Goal: Find specific page/section: Locate a particular part of the current website

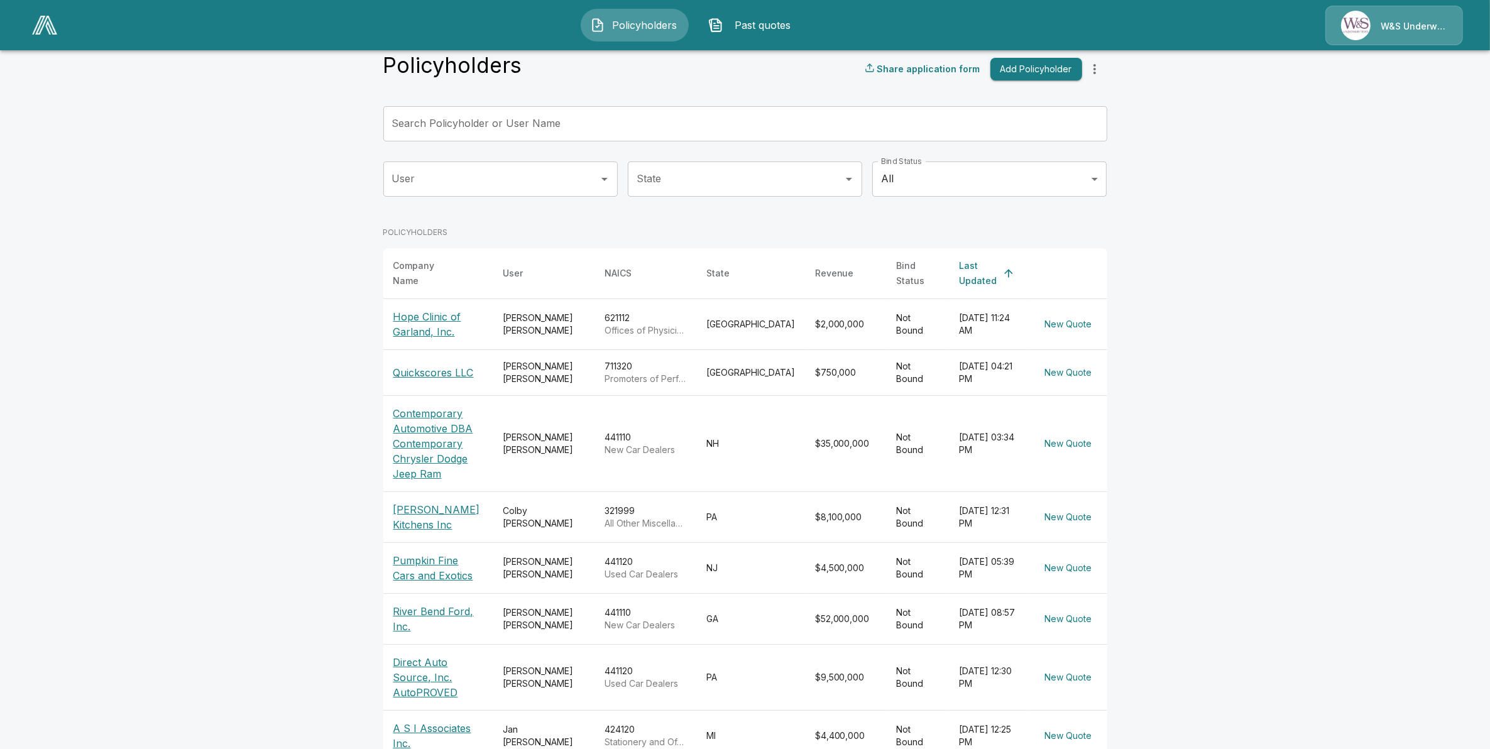
scroll to position [187, 0]
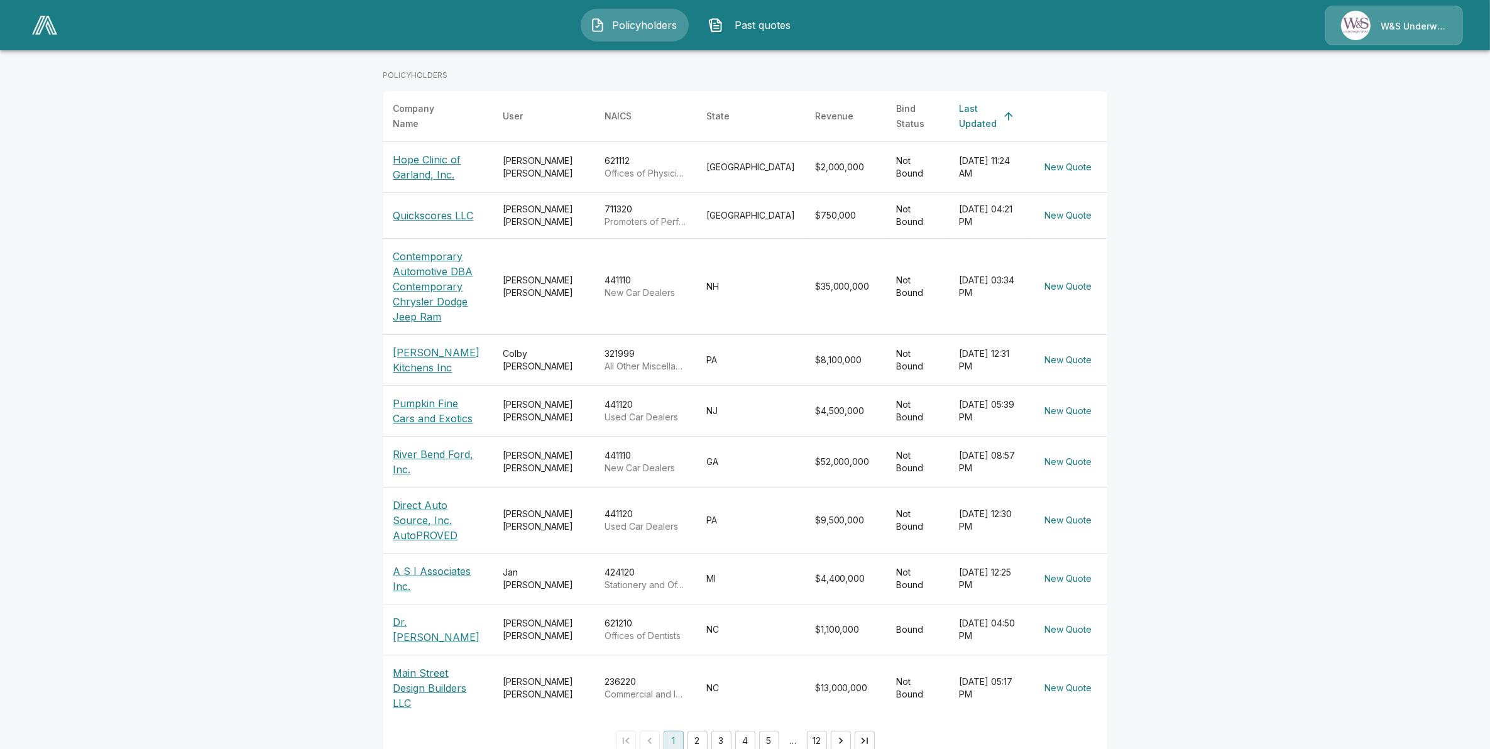
click at [699, 731] on button "2" at bounding box center [698, 741] width 20 height 20
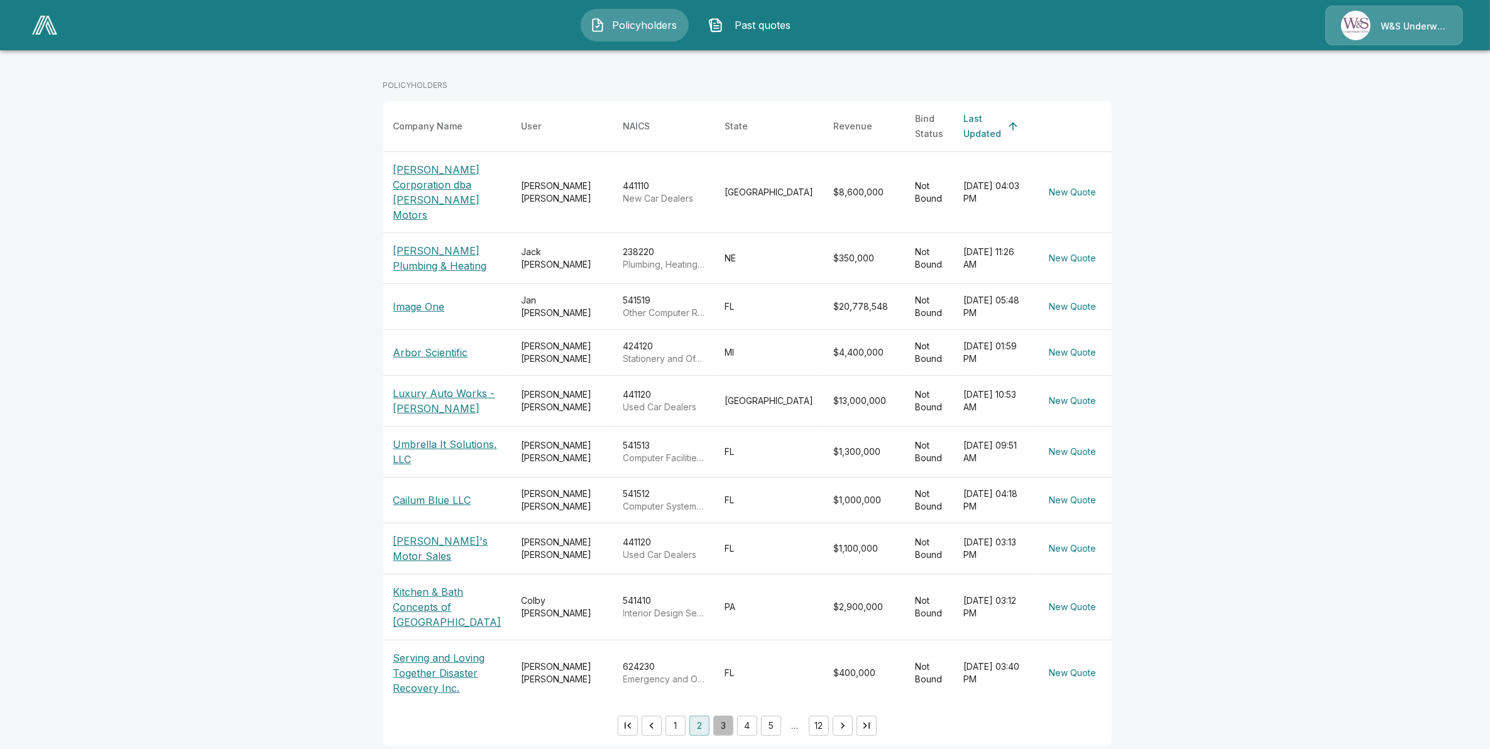
click at [725, 716] on button "3" at bounding box center [723, 726] width 20 height 20
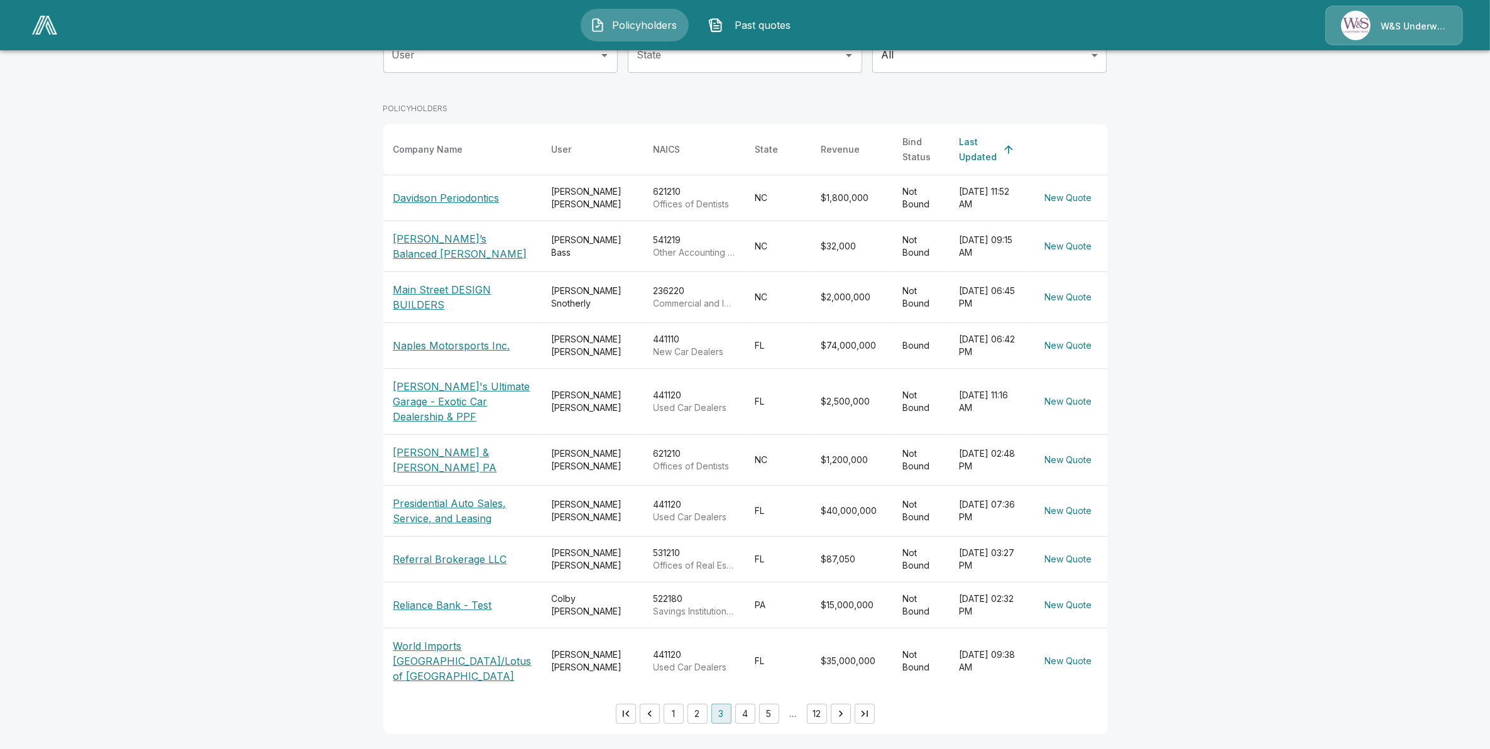
click at [673, 724] on button "1" at bounding box center [674, 714] width 20 height 20
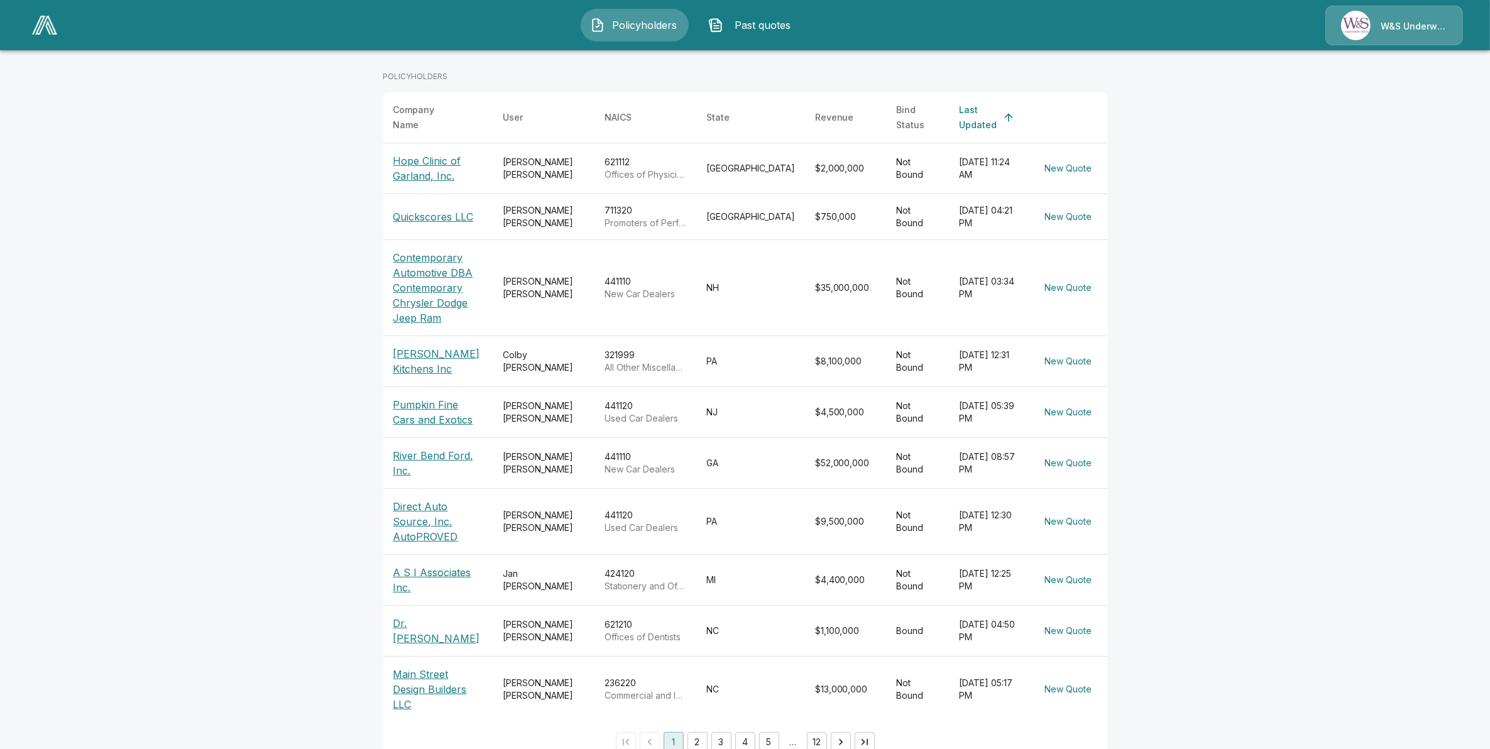
scroll to position [187, 0]
click at [701, 731] on button "2" at bounding box center [698, 741] width 20 height 20
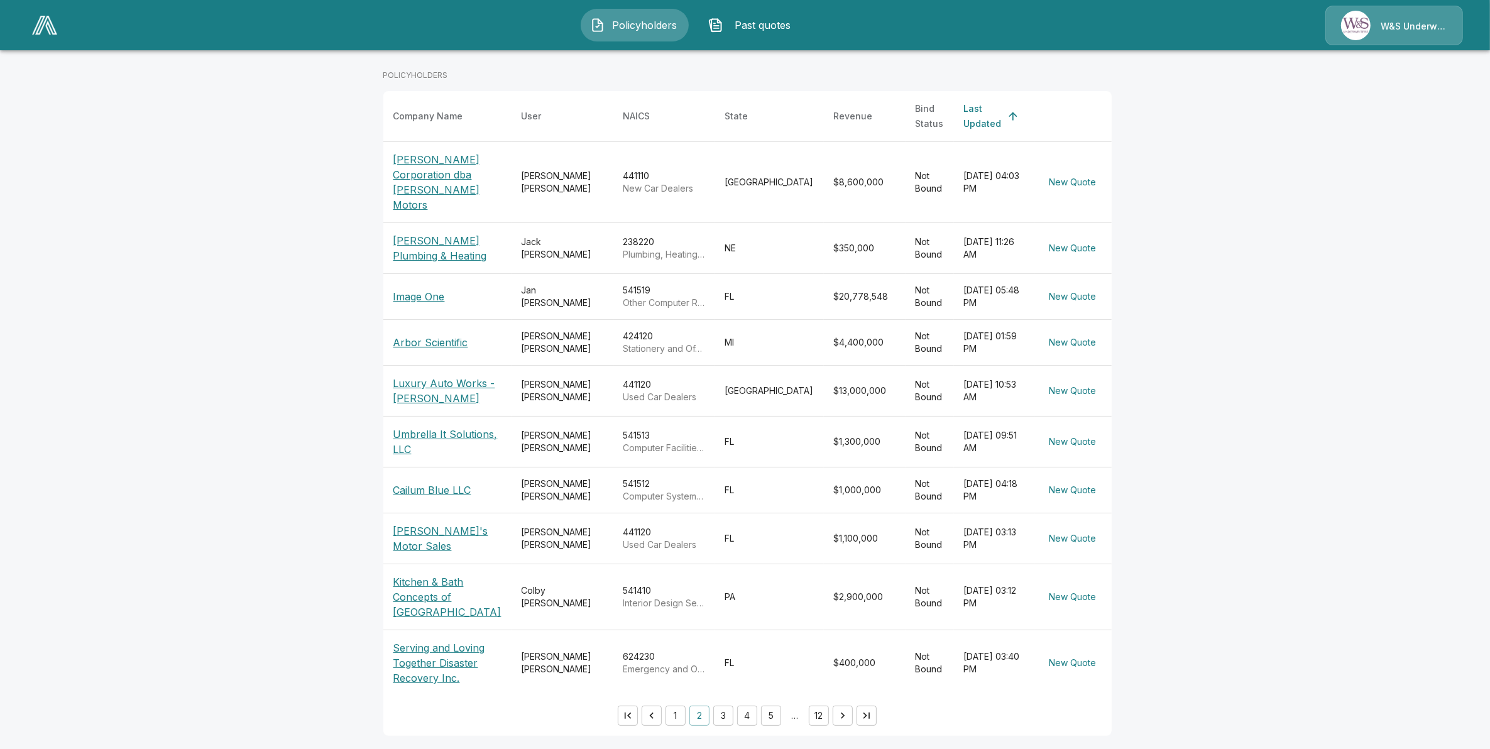
scroll to position [177, 0]
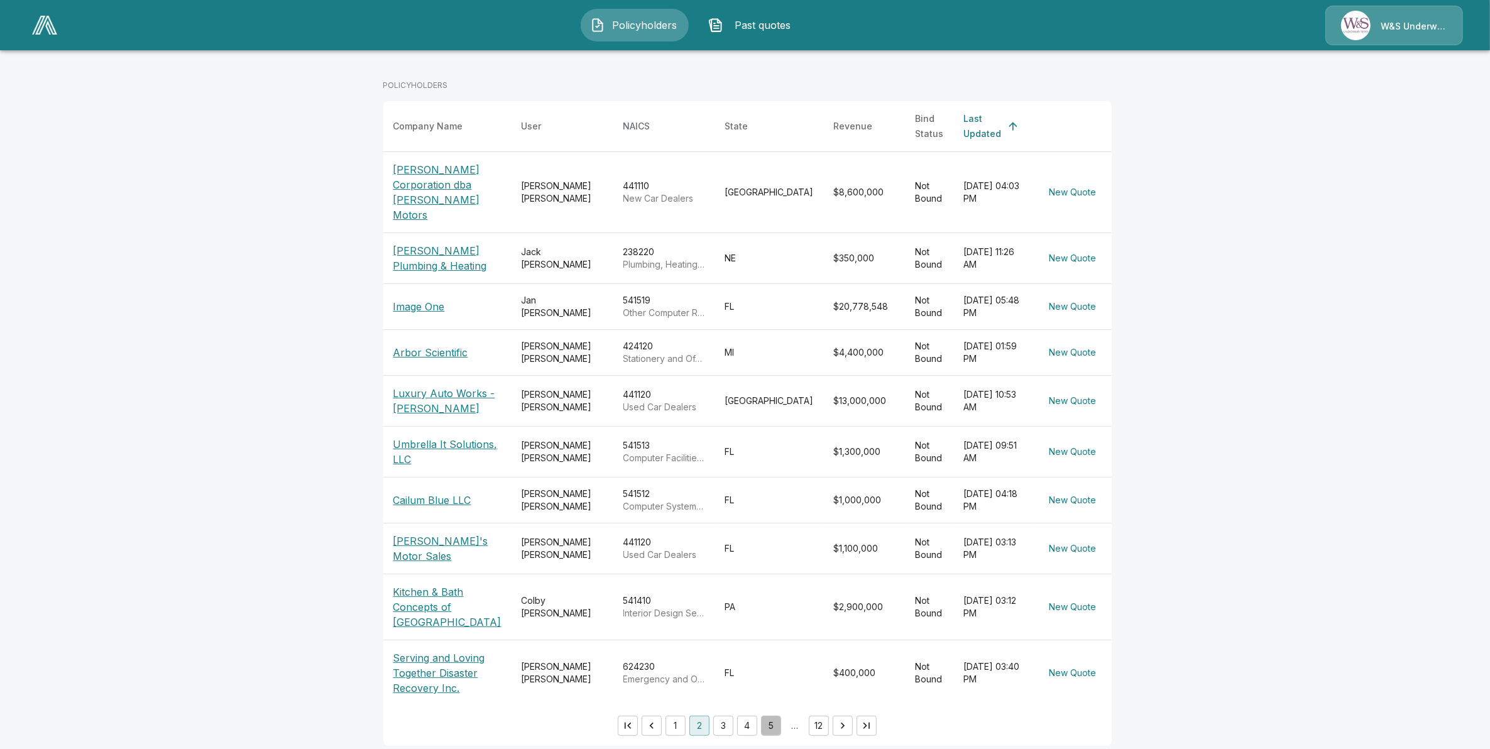
click at [770, 717] on button "5" at bounding box center [771, 726] width 20 height 20
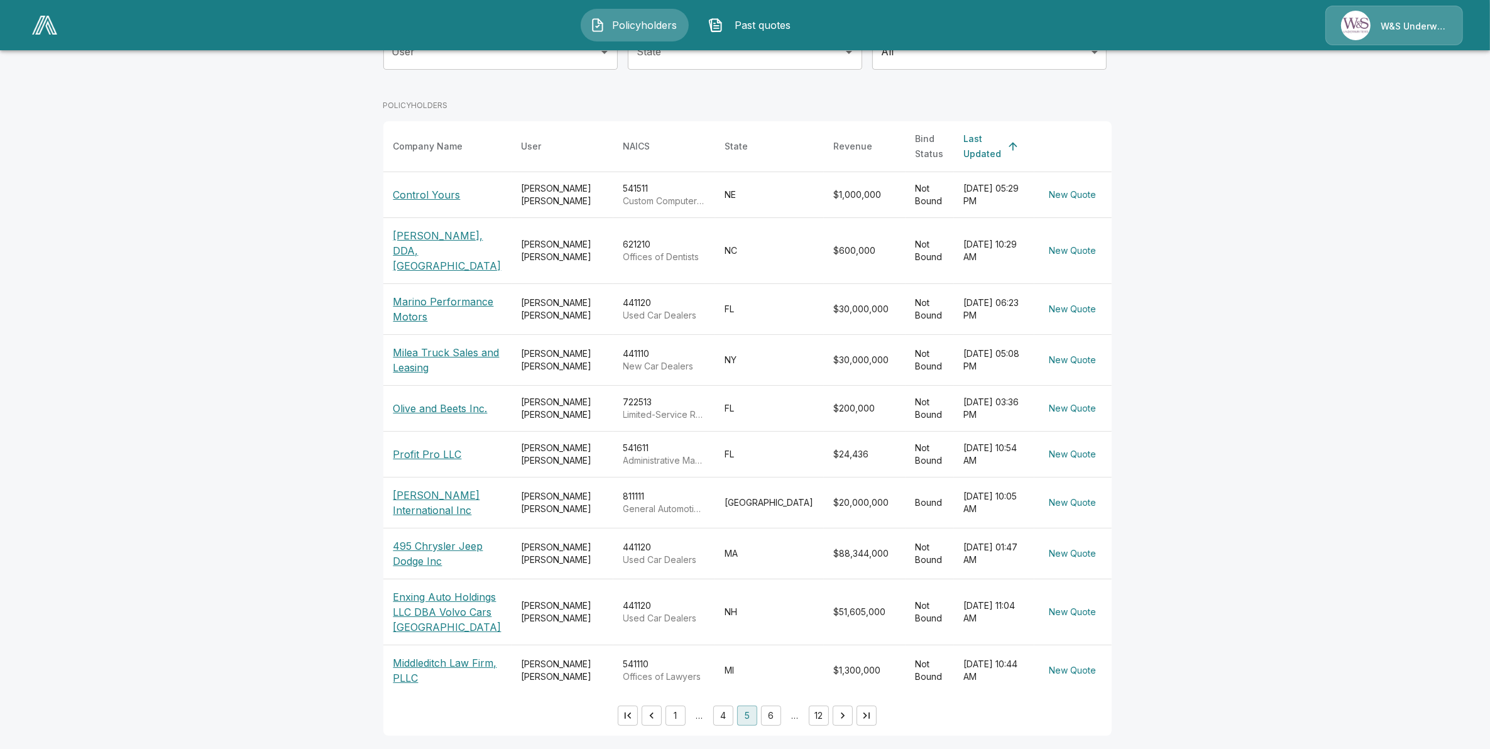
click at [660, 723] on button "Go to previous page" at bounding box center [652, 716] width 20 height 20
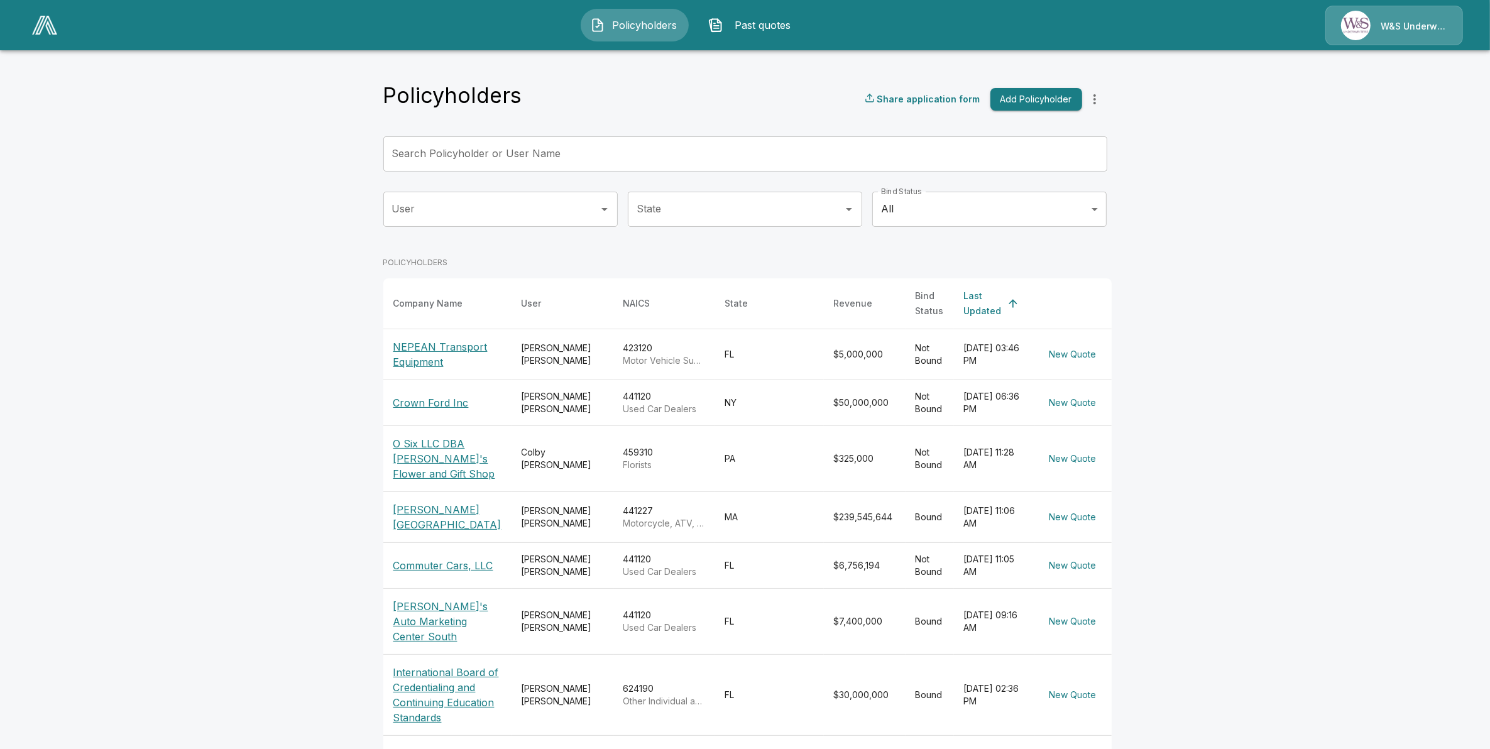
click at [415, 339] on p "NEPEAN Transport Equipment" at bounding box center [447, 354] width 108 height 30
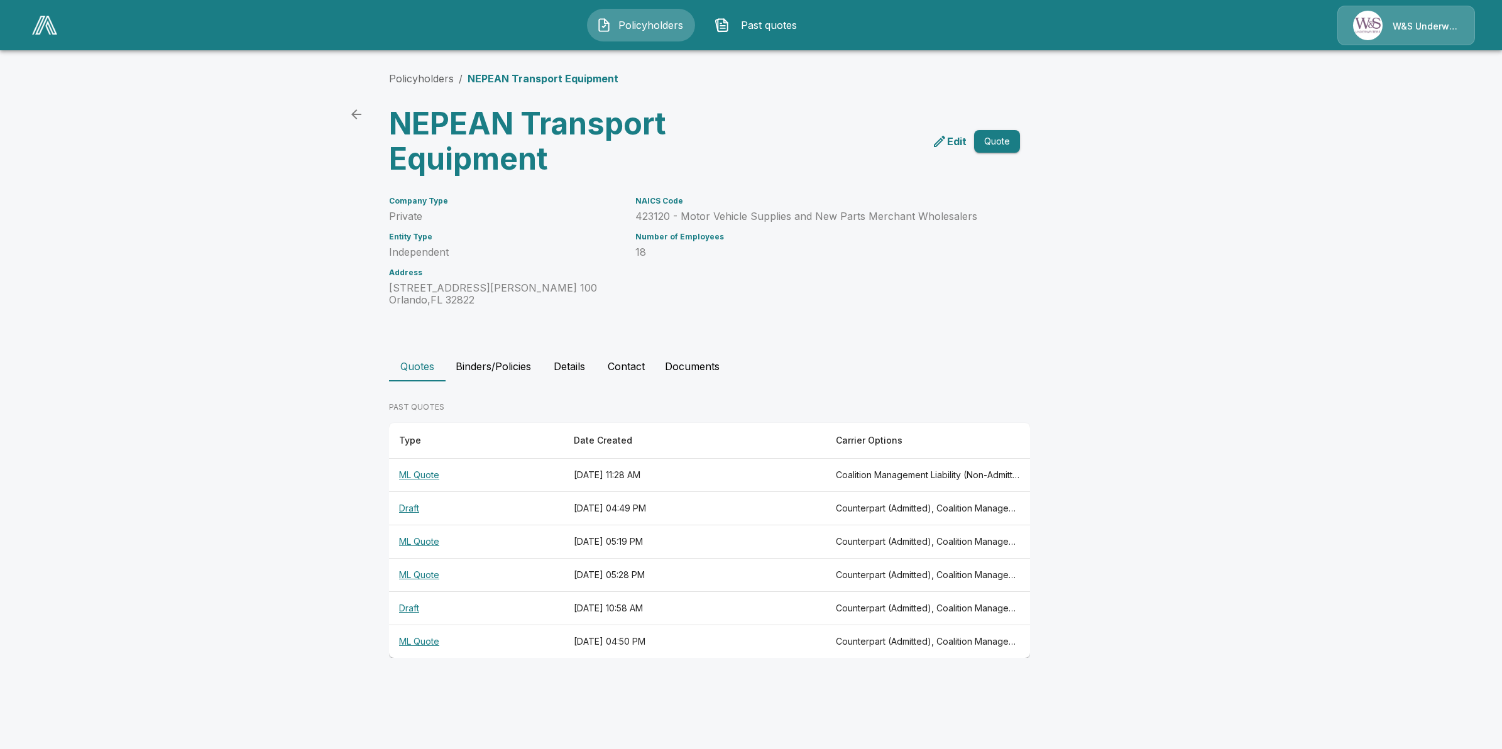
click at [471, 469] on th "ML Quote" at bounding box center [476, 475] width 175 height 33
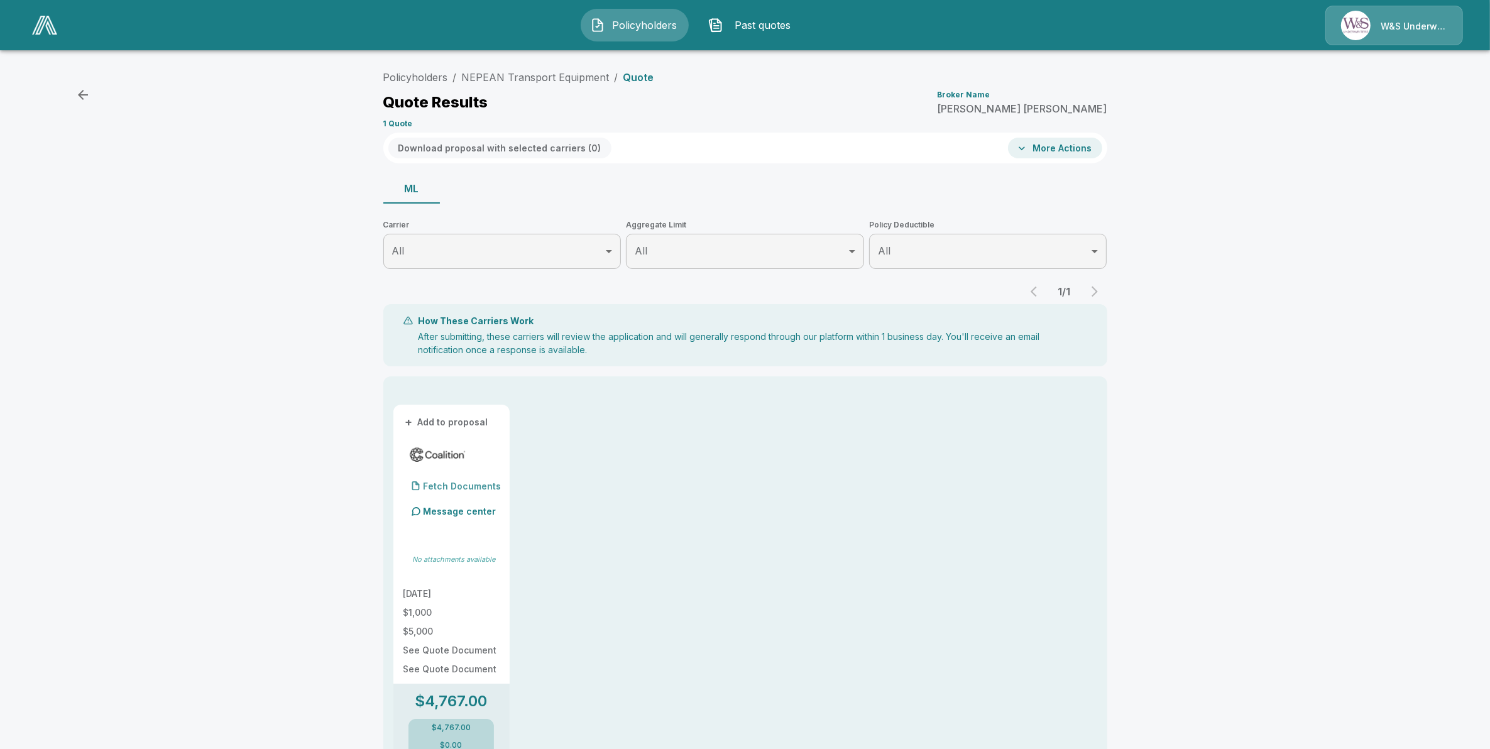
click at [454, 482] on p "Fetch Documents" at bounding box center [463, 486] width 78 height 9
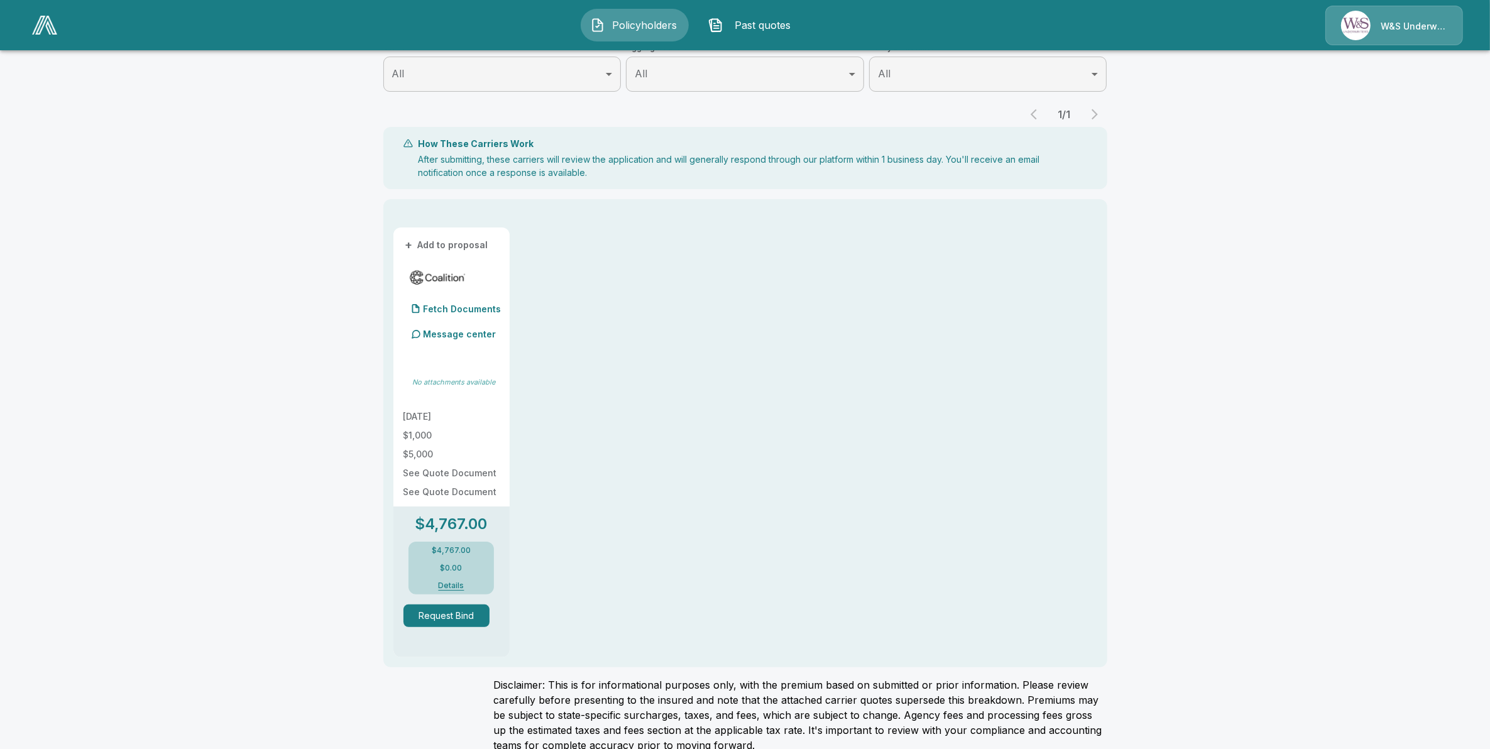
scroll to position [195, 0]
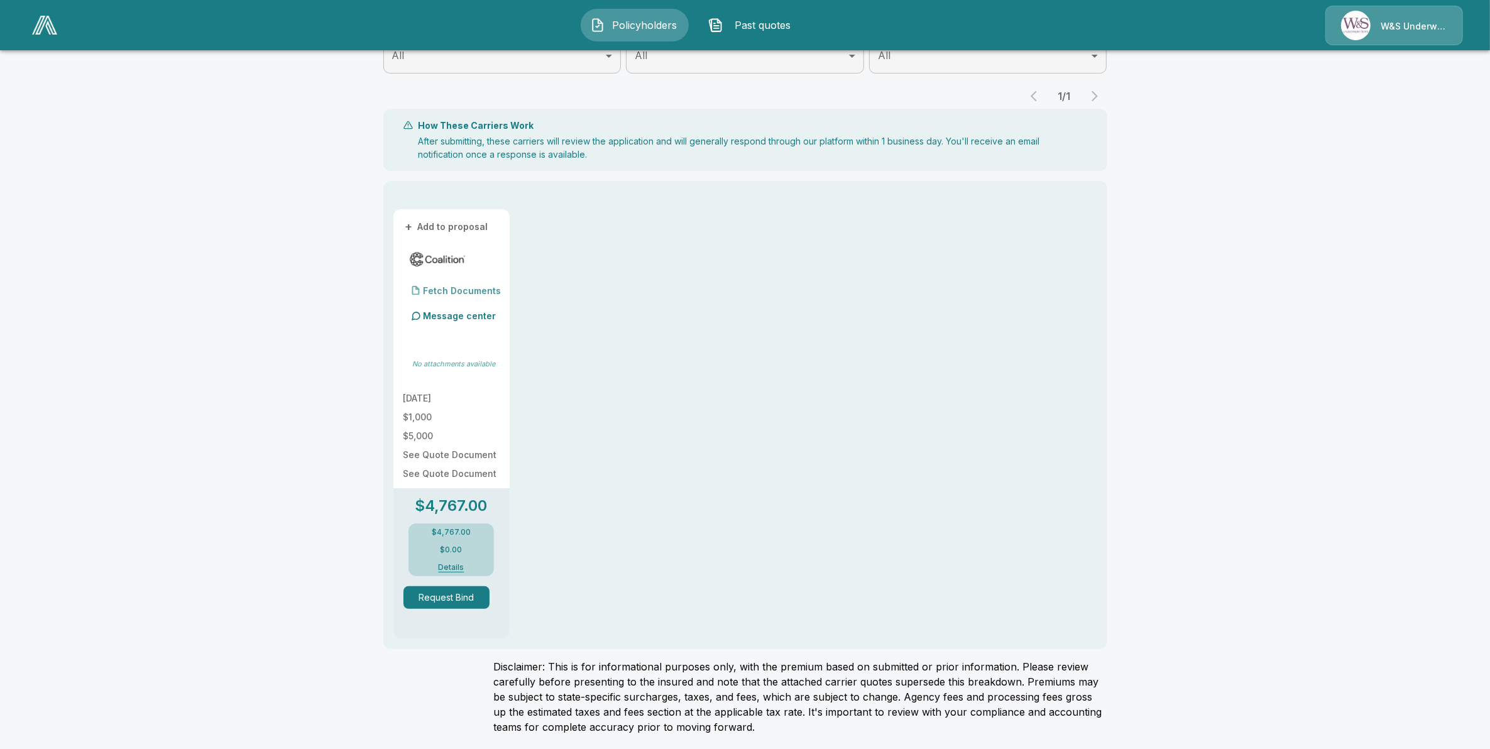
click at [421, 286] on div at bounding box center [416, 290] width 10 height 10
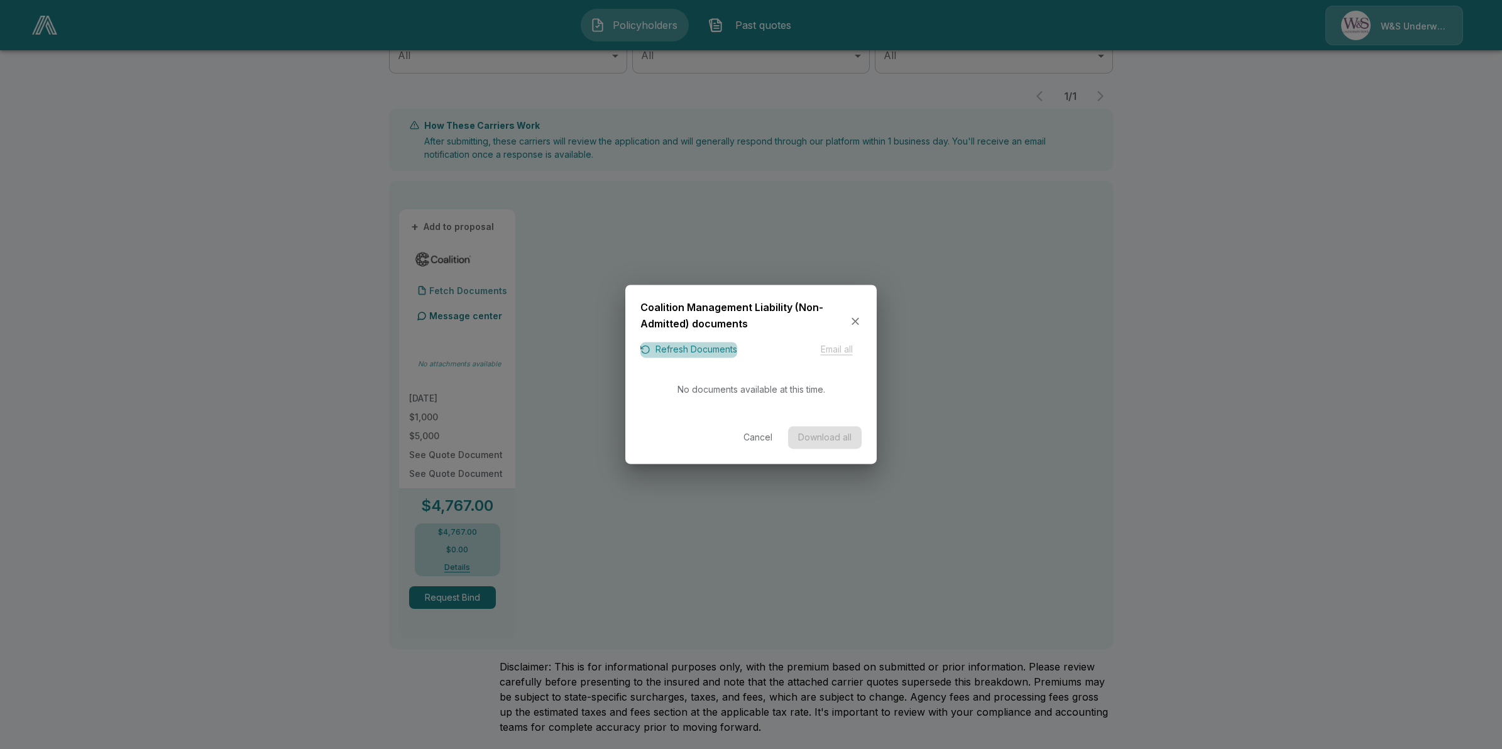
click at [668, 351] on button "Refresh Documents" at bounding box center [688, 351] width 97 height 16
click at [856, 321] on icon "button" at bounding box center [855, 321] width 13 height 13
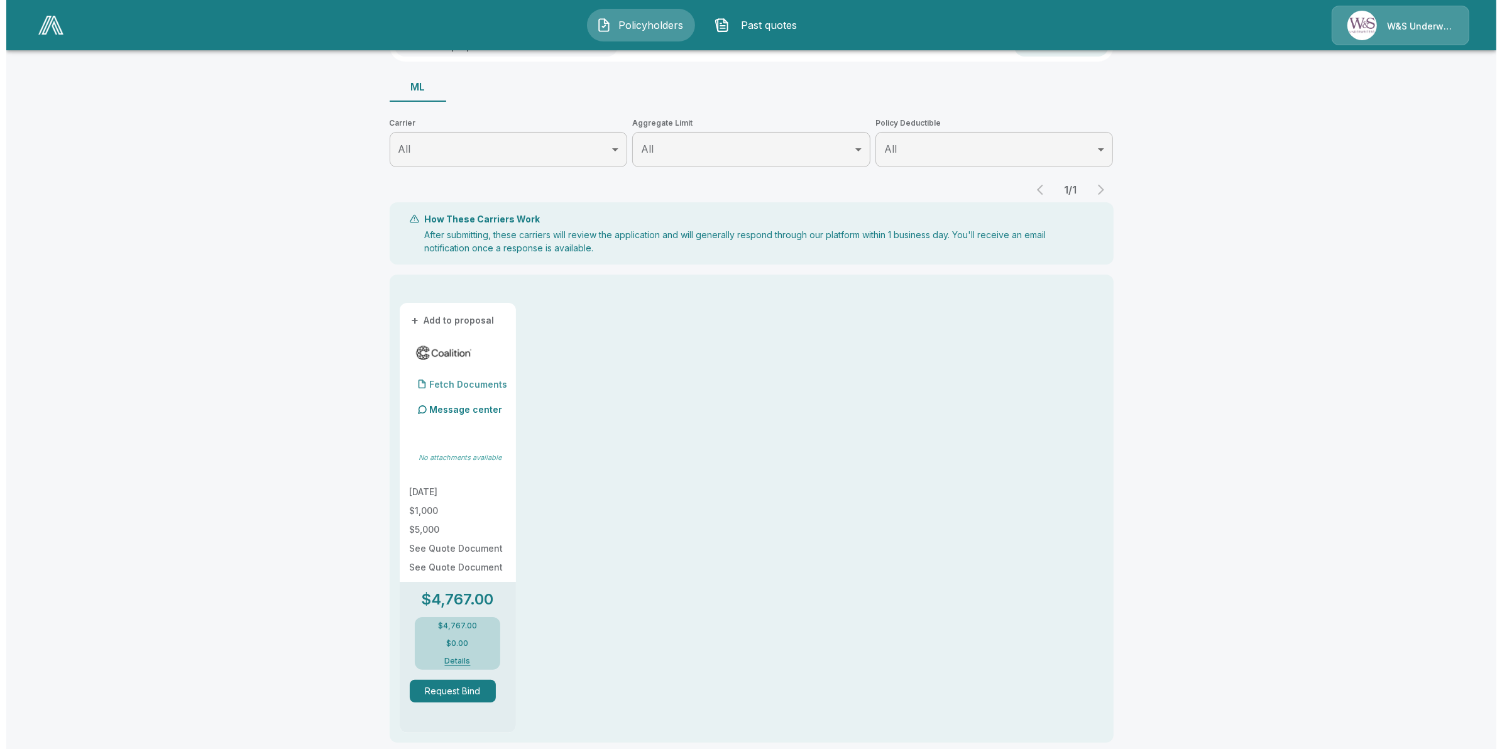
scroll to position [0, 0]
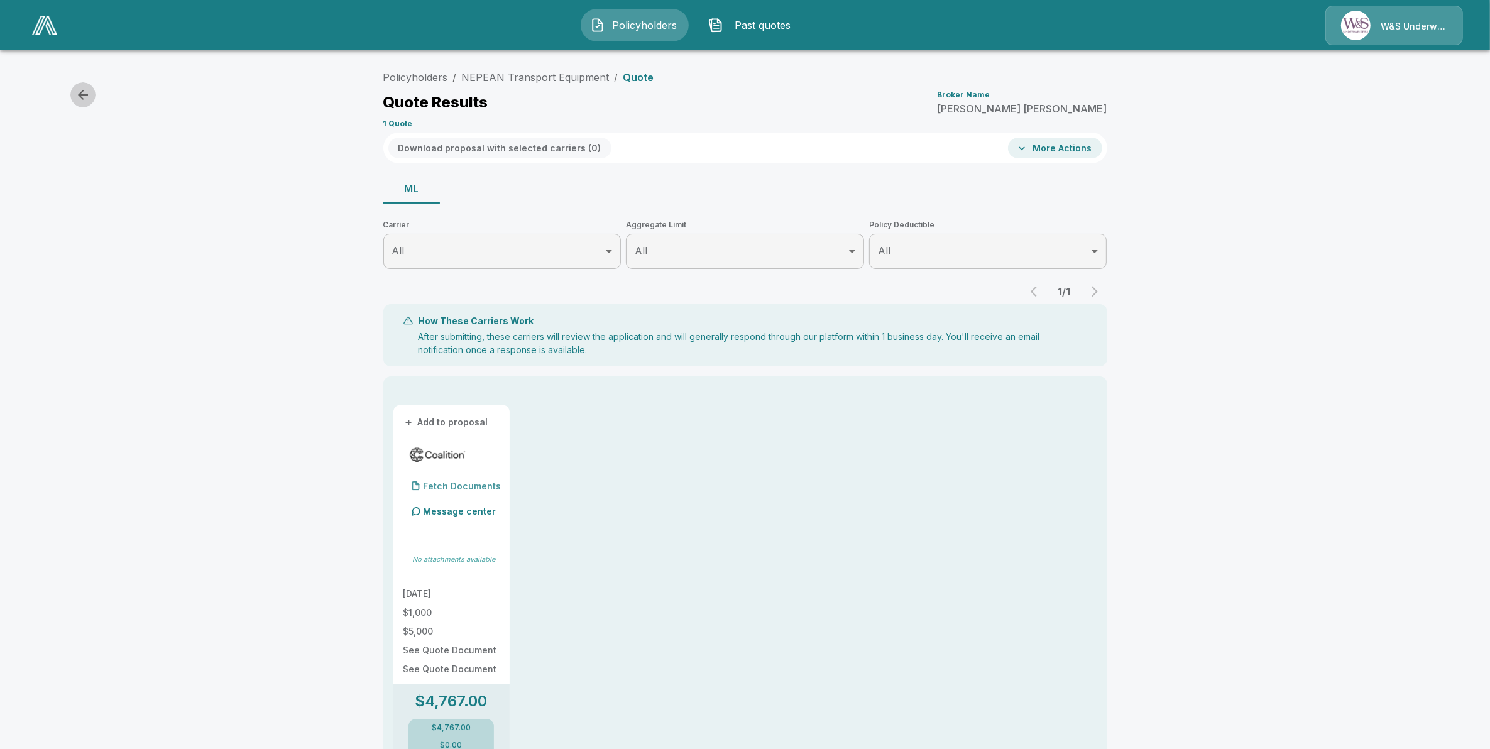
click at [87, 96] on icon "button" at bounding box center [82, 94] width 15 height 15
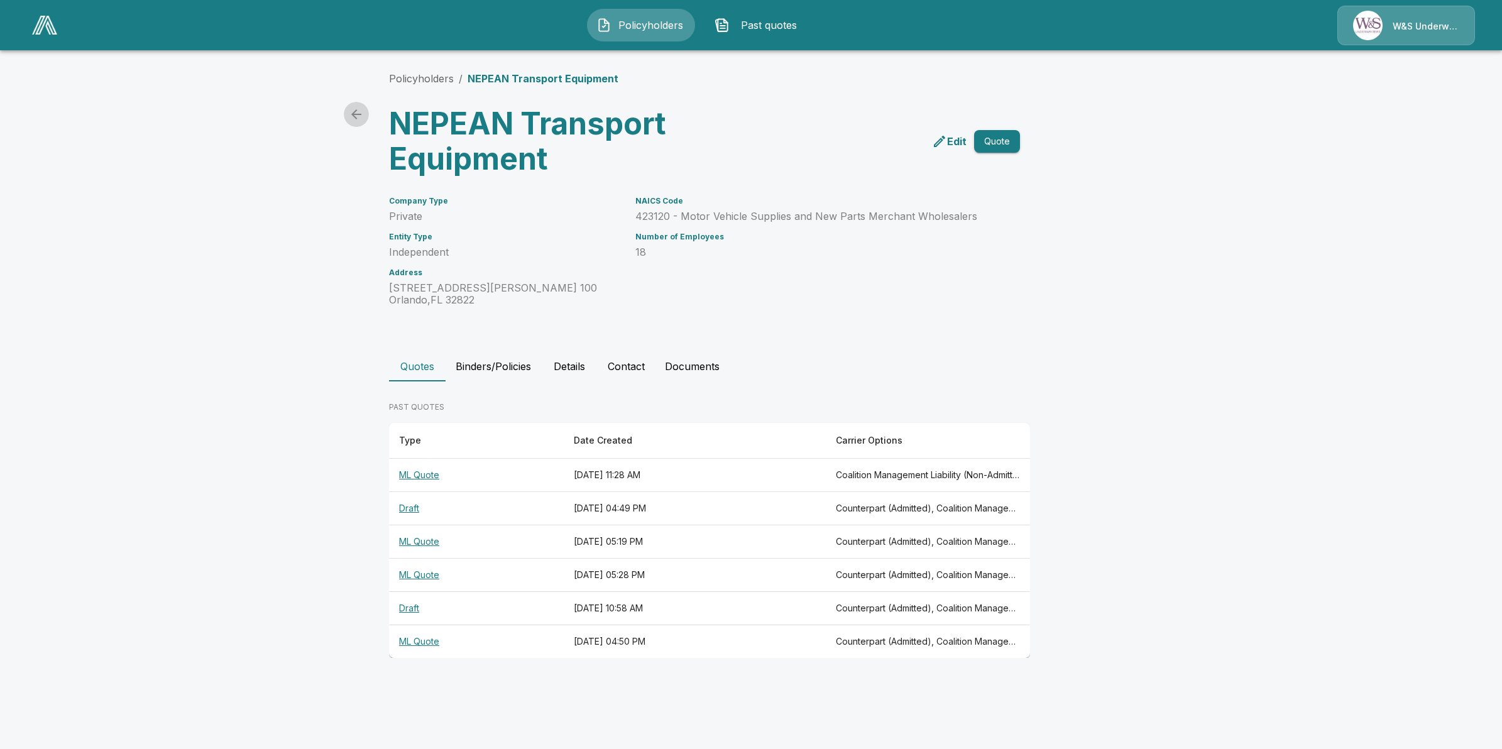
click at [351, 116] on icon "back" at bounding box center [356, 114] width 15 height 15
